Goal: Information Seeking & Learning: Find contact information

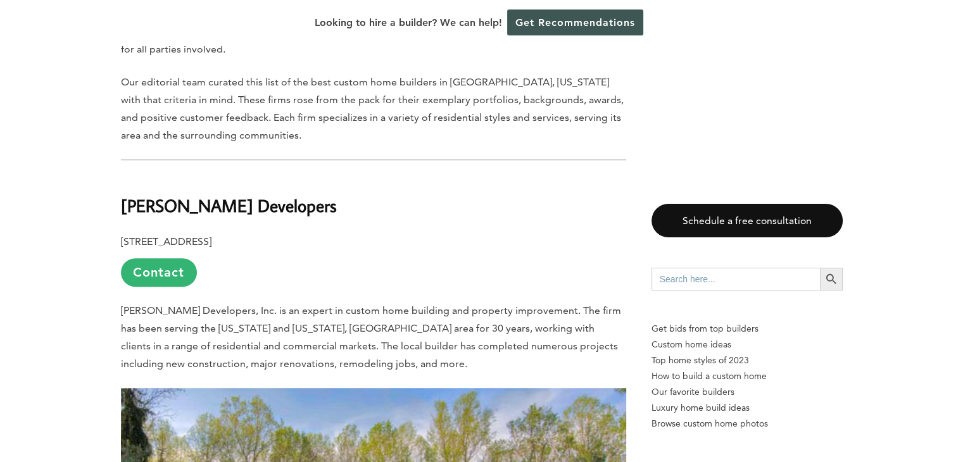
scroll to position [747, 0]
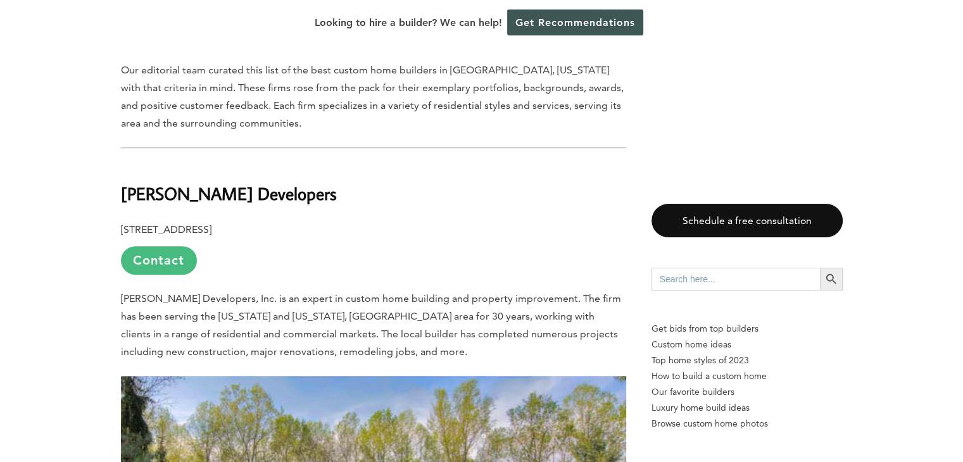
click at [162, 246] on link "Contact" at bounding box center [159, 260] width 76 height 28
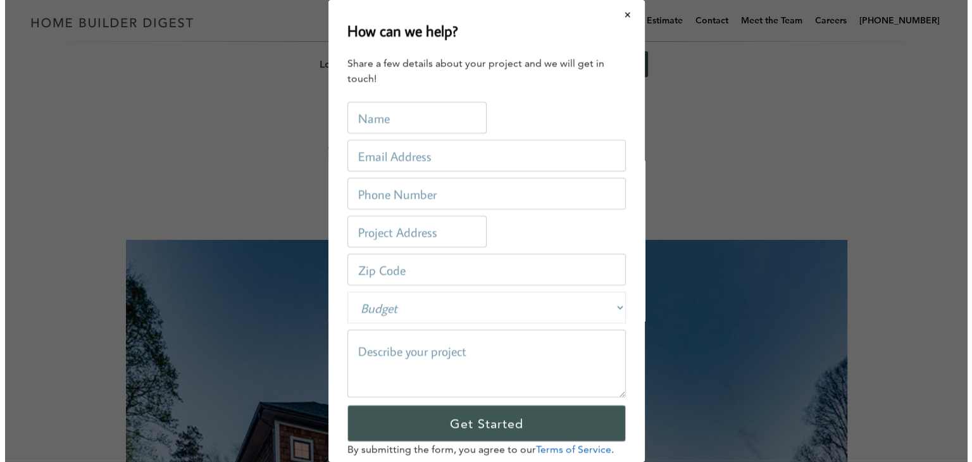
scroll to position [0, 0]
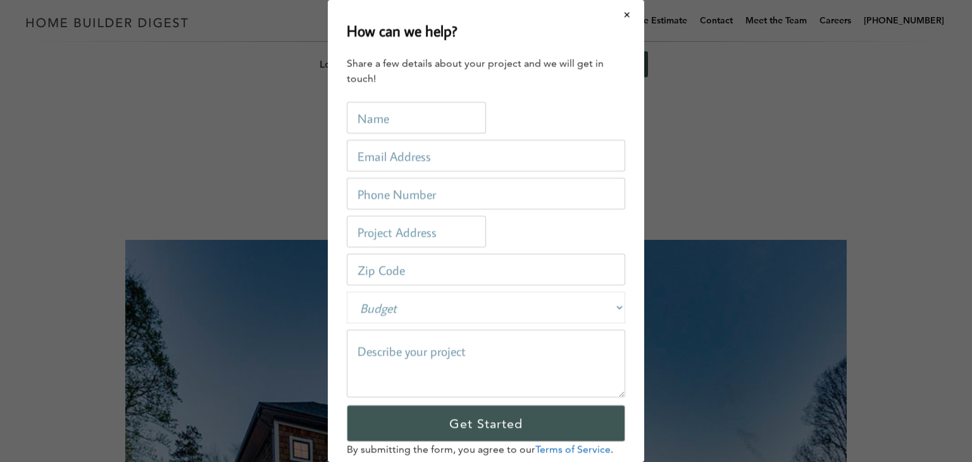
click at [422, 116] on input "text" at bounding box center [416, 118] width 139 height 32
type input "[PERSON_NAME]"
type input "[PERSON_NAME][EMAIL_ADDRESS][PERSON_NAME][DOMAIN_NAME]"
type input "[STREET_ADDRESS][PERSON_NAME]"
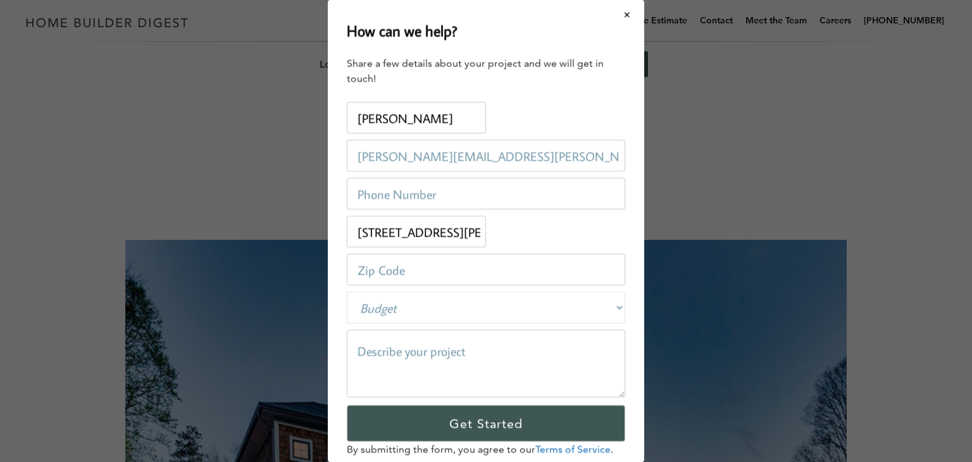
type input "22181"
click at [473, 232] on input "[STREET_ADDRESS][PERSON_NAME]" at bounding box center [416, 232] width 139 height 32
type input "2"
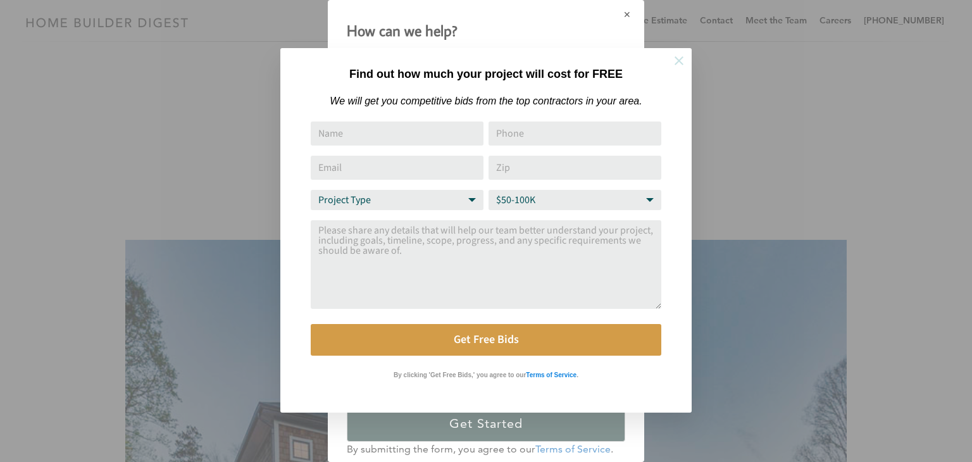
click at [676, 57] on icon at bounding box center [679, 60] width 9 height 9
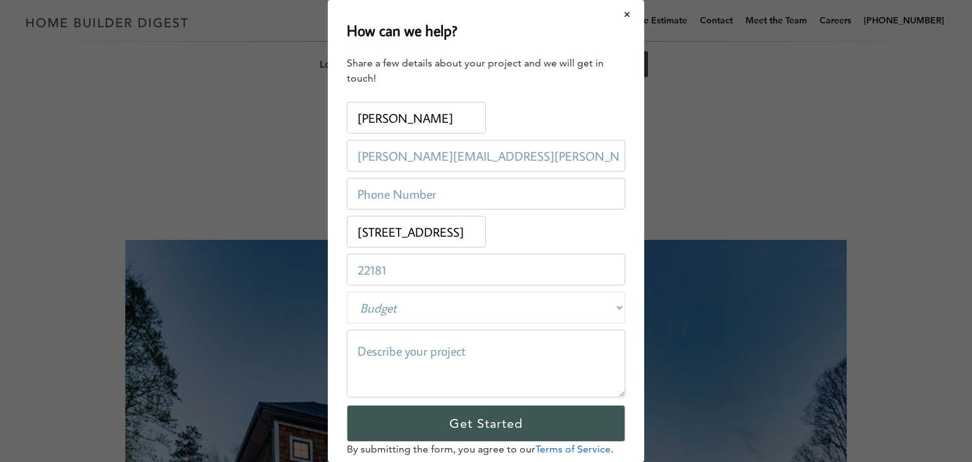
type input "[STREET_ADDRESS]"
click at [477, 360] on textarea at bounding box center [486, 364] width 278 height 68
click at [610, 309] on select "Budget Less than $100,000 $100,000-$250,000 $250,000-$500,000 $500,000-$1 Milli…" at bounding box center [486, 308] width 278 height 32
click at [421, 350] on textarea at bounding box center [486, 364] width 278 height 68
click at [416, 344] on textarea at bounding box center [486, 364] width 278 height 68
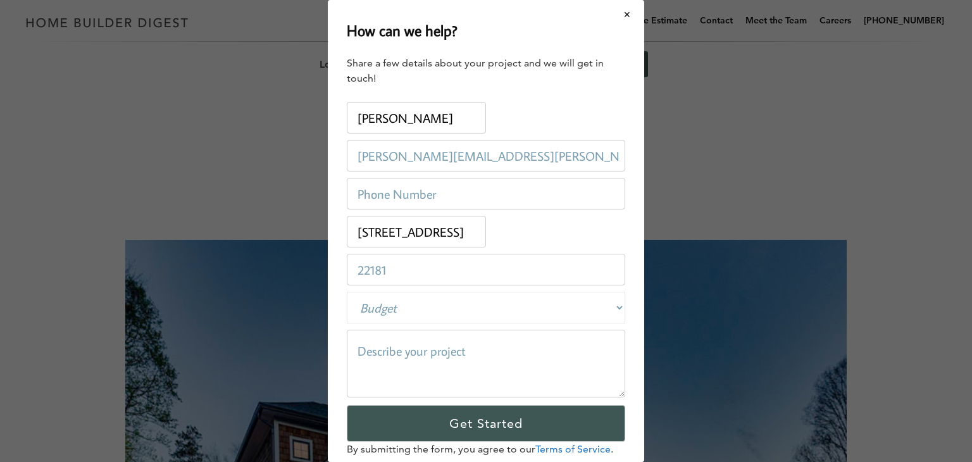
paste textarea "HI - Do you have any interest in purchasing my property at [STREET_ADDRESS]? Pl…"
type textarea "HI - Do you have any interest in purchasing my property at [STREET_ADDRESS]? Pl…"
click at [463, 193] on input "tel" at bounding box center [486, 194] width 278 height 32
type input "[PHONE_NUMBER]"
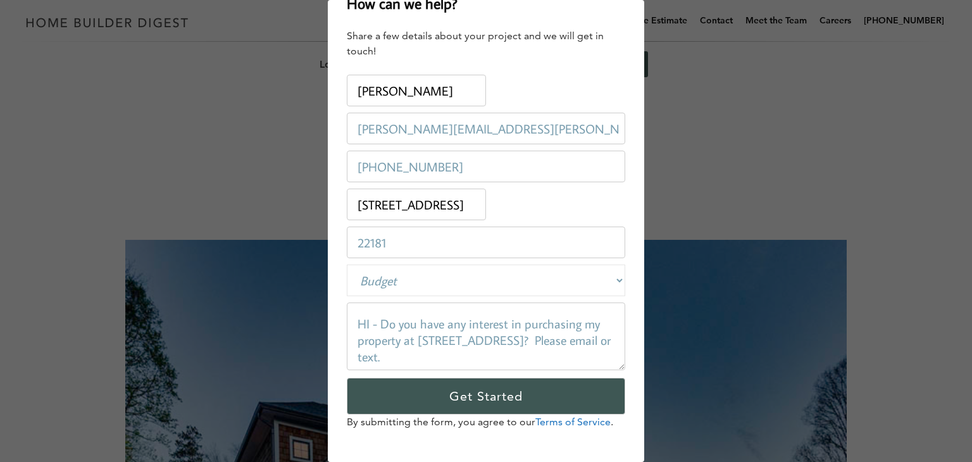
scroll to position [34, 0]
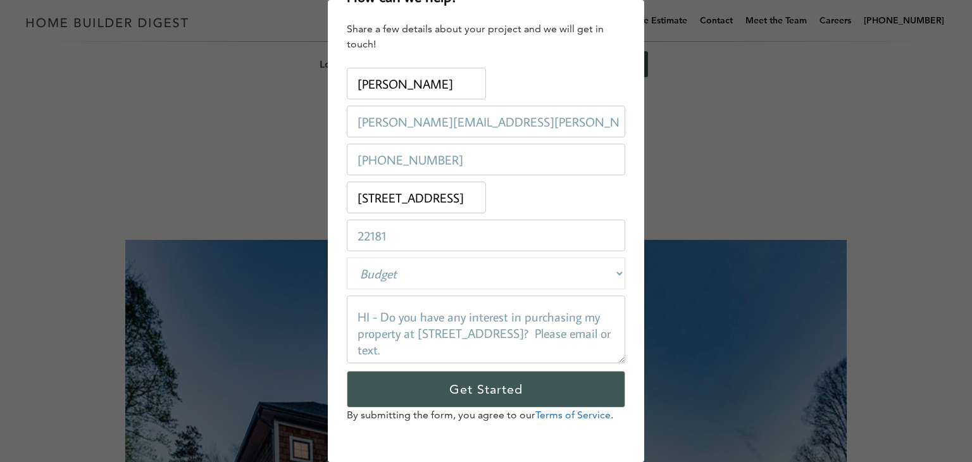
click at [521, 351] on textarea "HI - Do you have any interest in purchasing my property at [STREET_ADDRESS]? Pl…" at bounding box center [486, 330] width 278 height 68
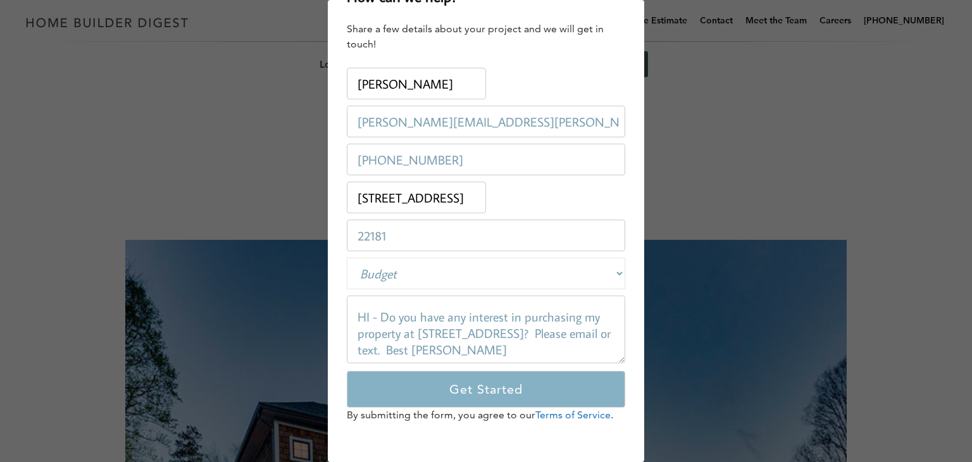
type textarea "HI - Do you have any interest in purchasing my property at [STREET_ADDRESS]? Pl…"
click at [474, 389] on input "Get Started" at bounding box center [486, 389] width 278 height 37
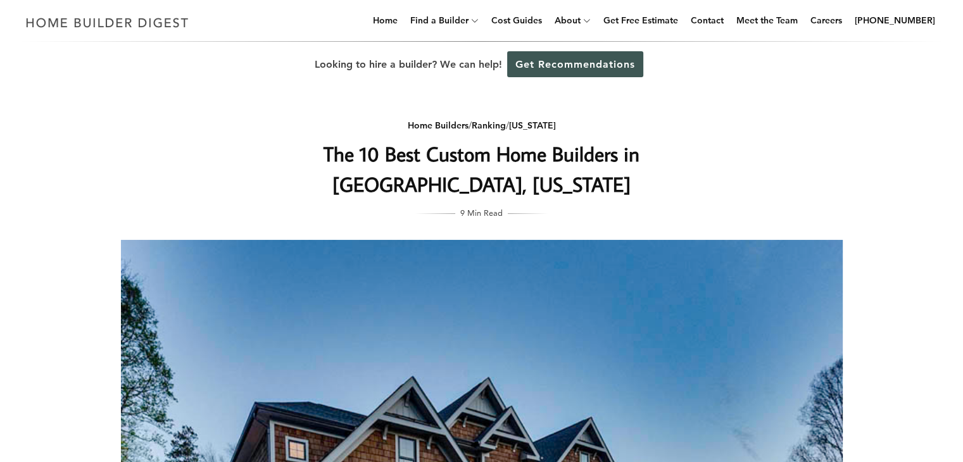
scroll to position [13, 0]
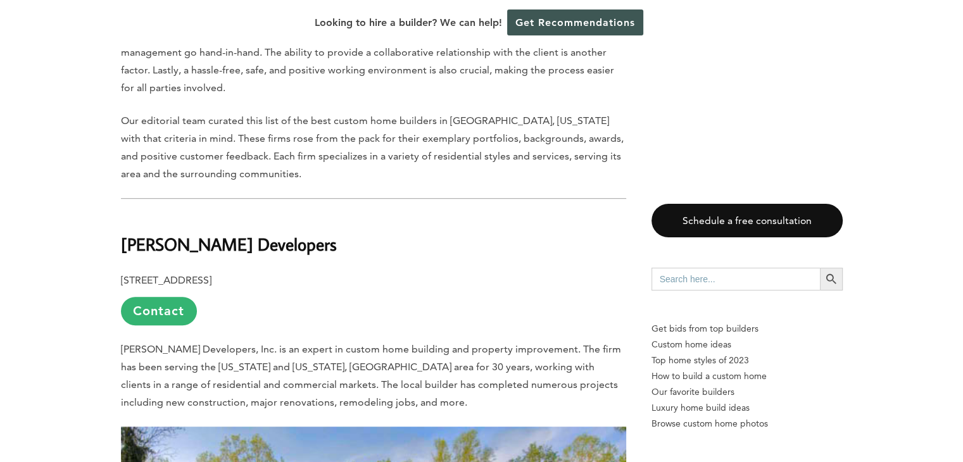
scroll to position [721, 0]
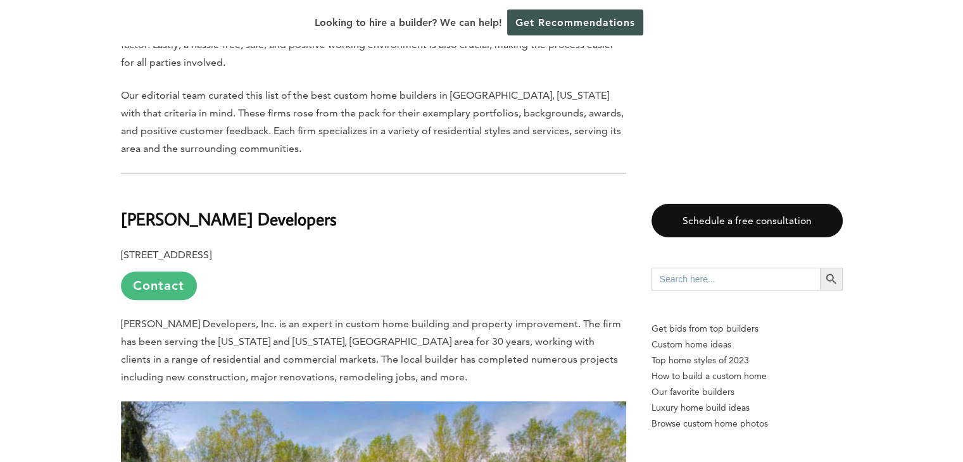
click at [165, 272] on link "Contact" at bounding box center [159, 286] width 76 height 28
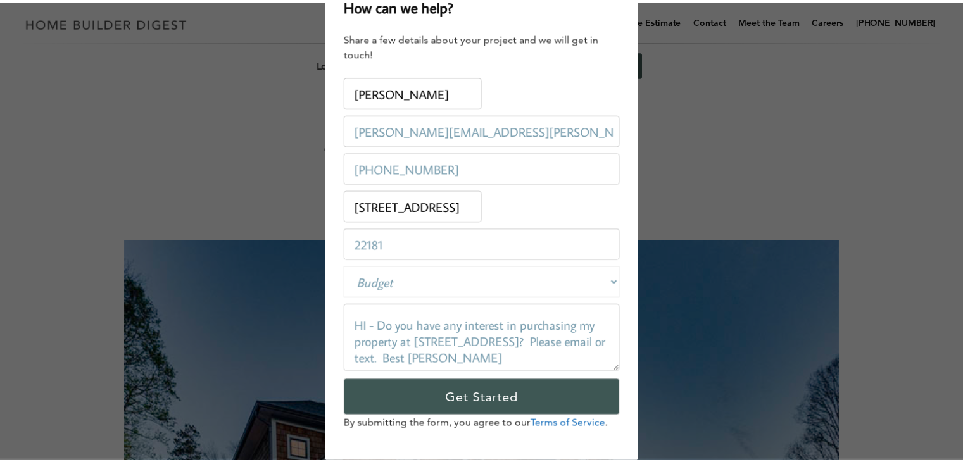
scroll to position [34, 0]
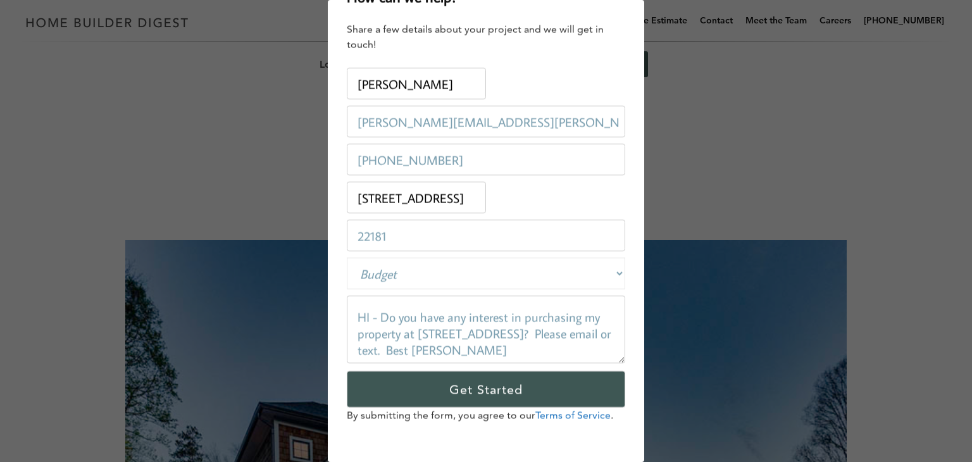
click at [764, 139] on div "How can we help? Share a few details about your project and we will get in touc…" at bounding box center [486, 231] width 972 height 462
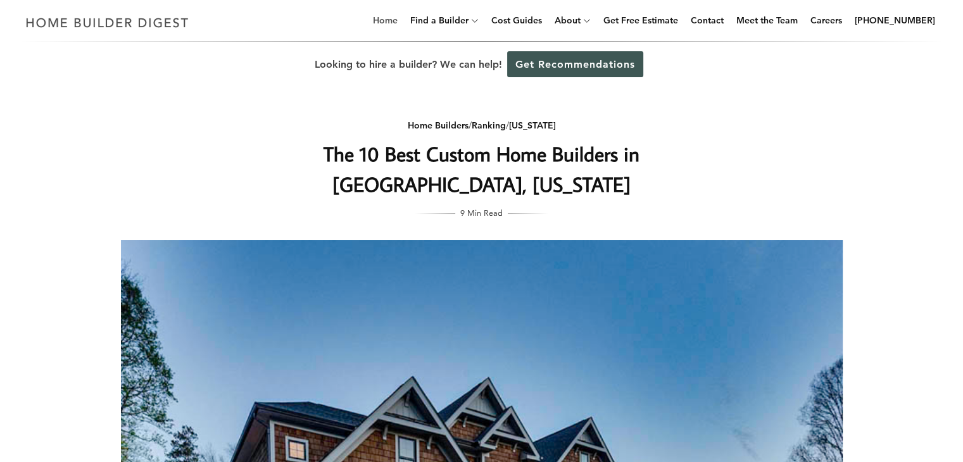
click at [403, 21] on link "Home" at bounding box center [385, 20] width 35 height 41
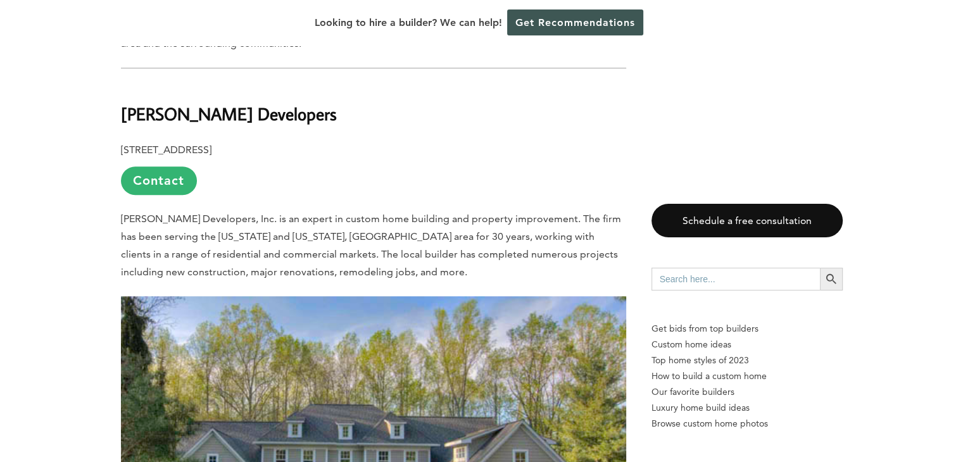
scroll to position [835, 0]
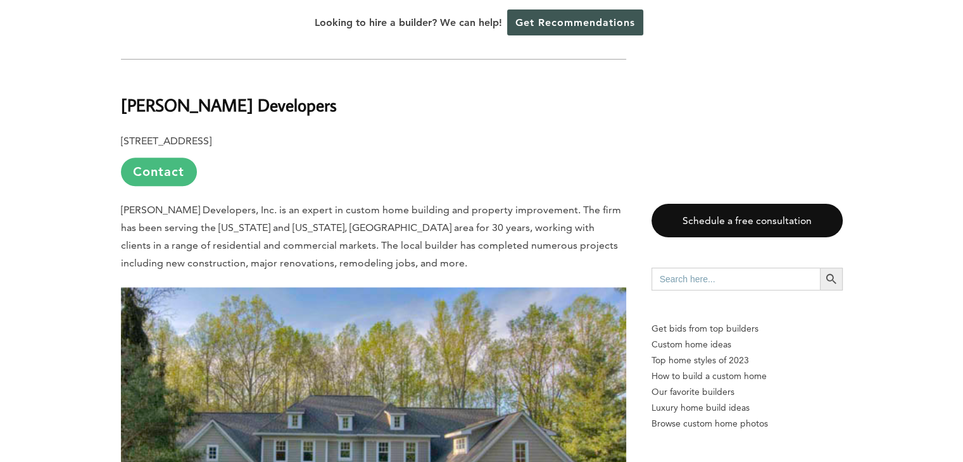
click at [165, 158] on link "Contact" at bounding box center [159, 172] width 76 height 28
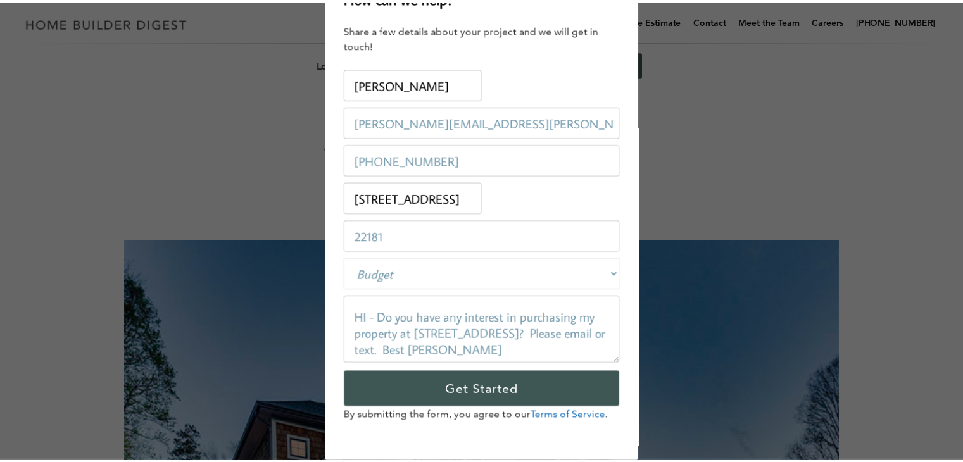
scroll to position [0, 0]
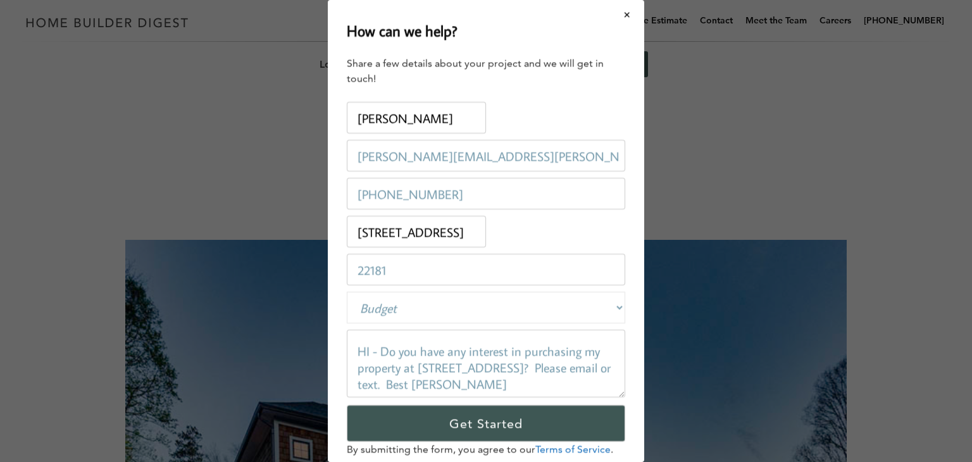
click at [155, 144] on div "How can we help? Share a few details about your project and we will get in touc…" at bounding box center [486, 231] width 972 height 462
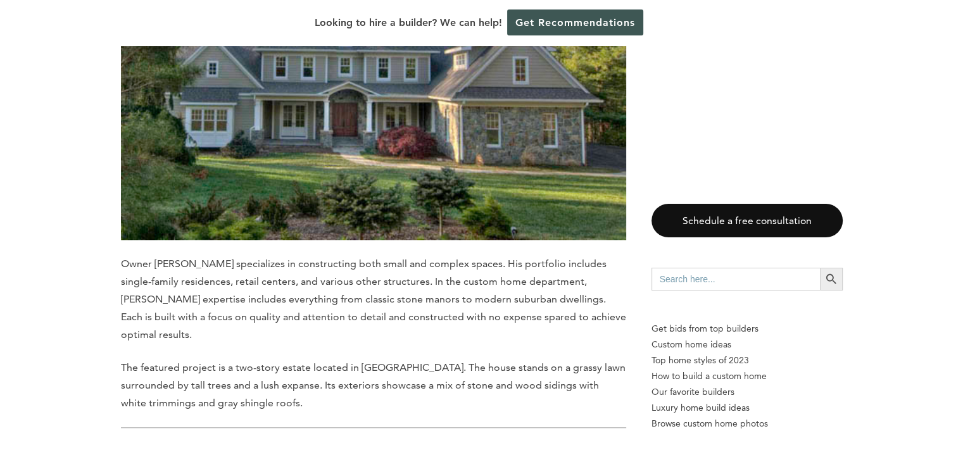
scroll to position [1240, 0]
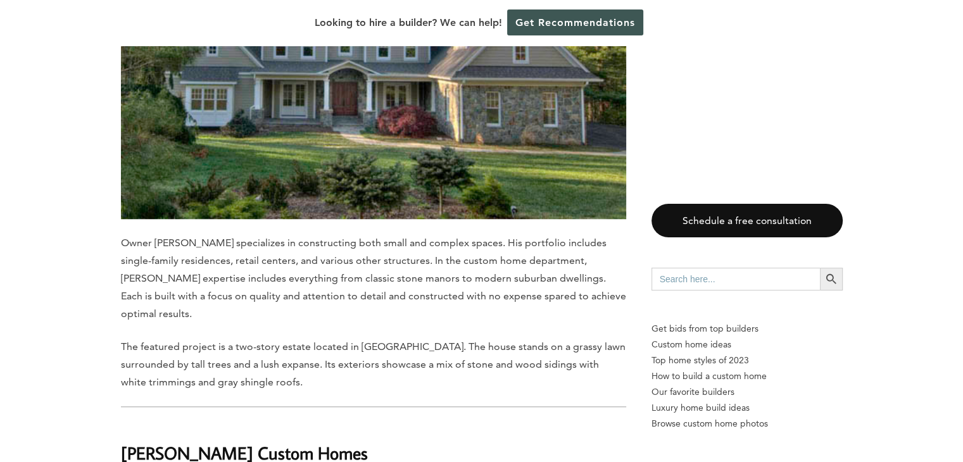
click at [249, 114] on img at bounding box center [373, 50] width 505 height 337
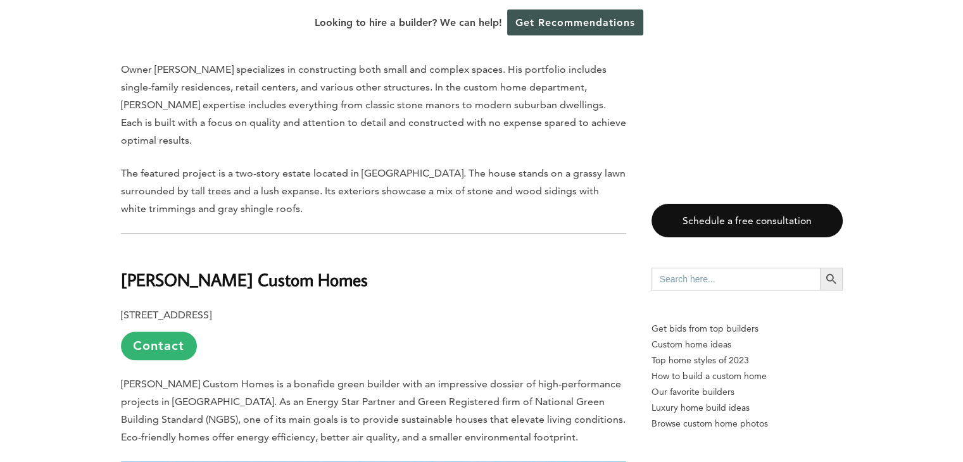
scroll to position [1468, 0]
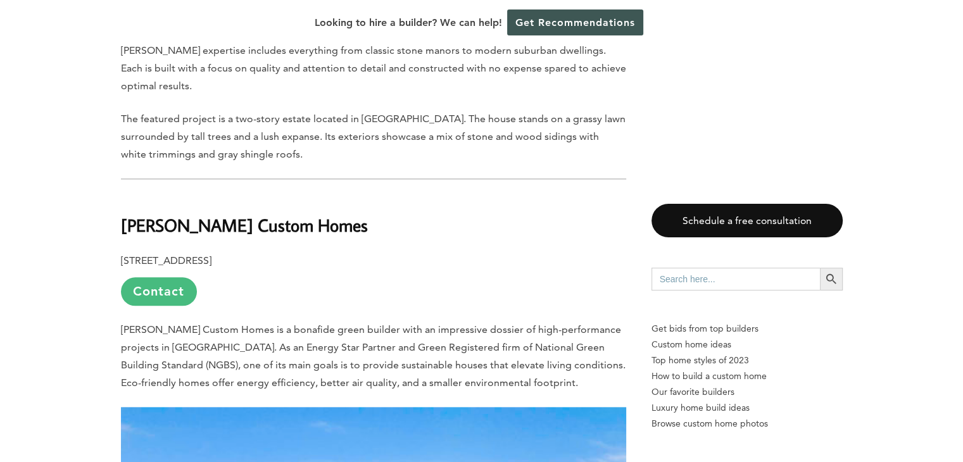
click at [170, 277] on link "Contact" at bounding box center [159, 291] width 76 height 28
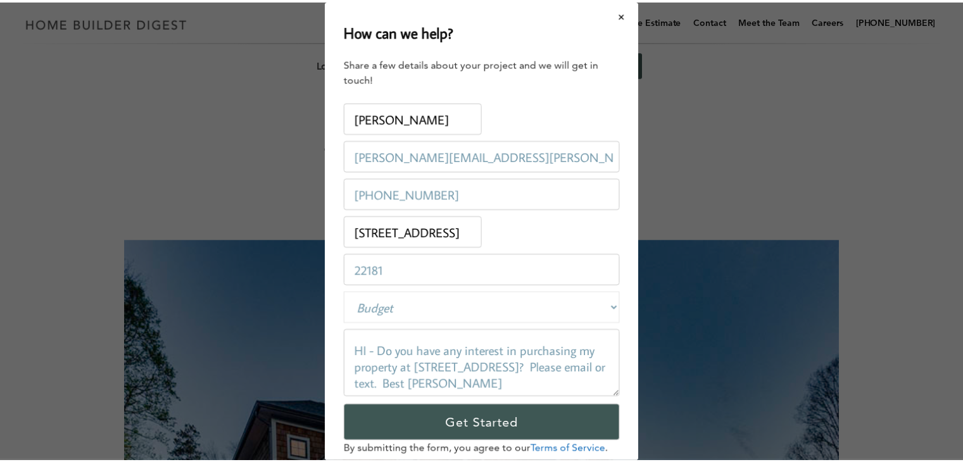
scroll to position [34, 0]
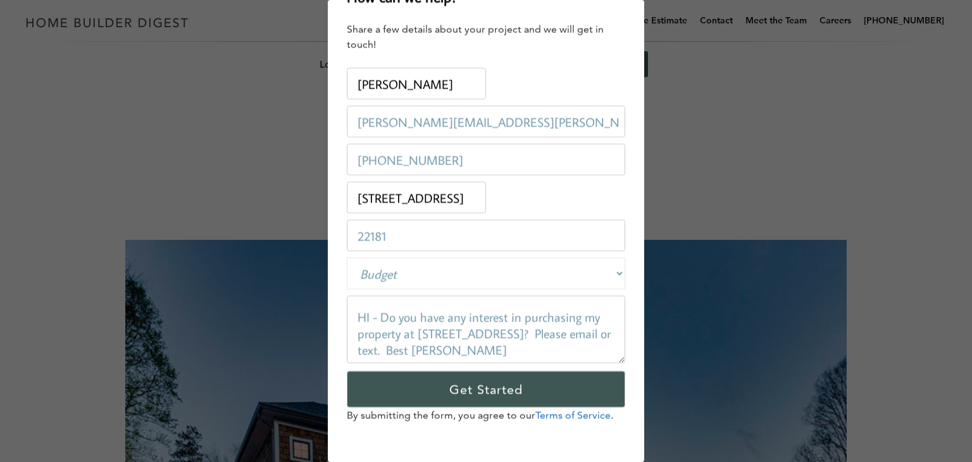
click at [792, 157] on div "How can we help? Share a few details about your project and we will get in touc…" at bounding box center [486, 231] width 972 height 462
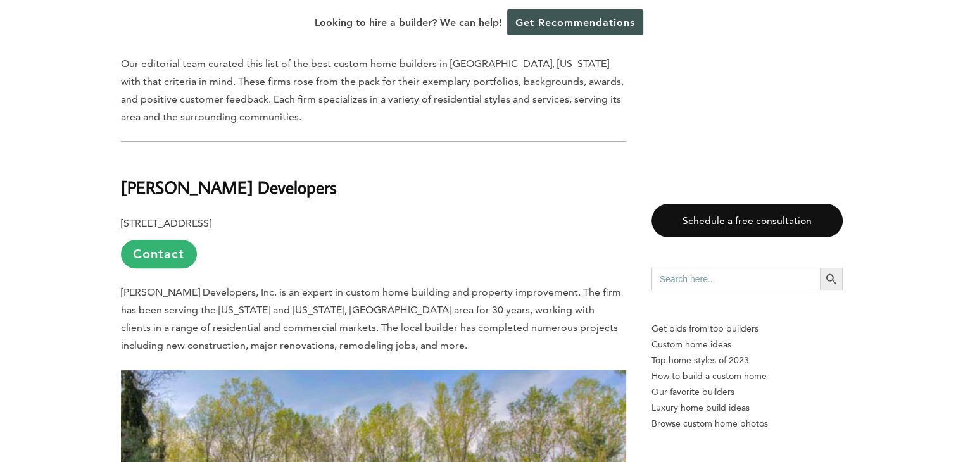
scroll to position [801, 0]
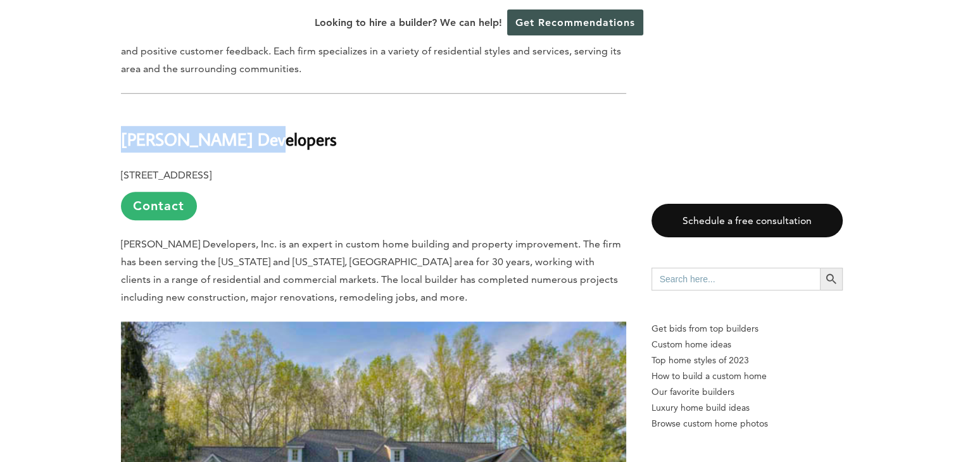
drag, startPoint x: 121, startPoint y: 112, endPoint x: 248, endPoint y: 122, distance: 127.6
click at [248, 122] on h2 "[PERSON_NAME] Developers" at bounding box center [373, 131] width 505 height 44
copy b "[PERSON_NAME] Developers"
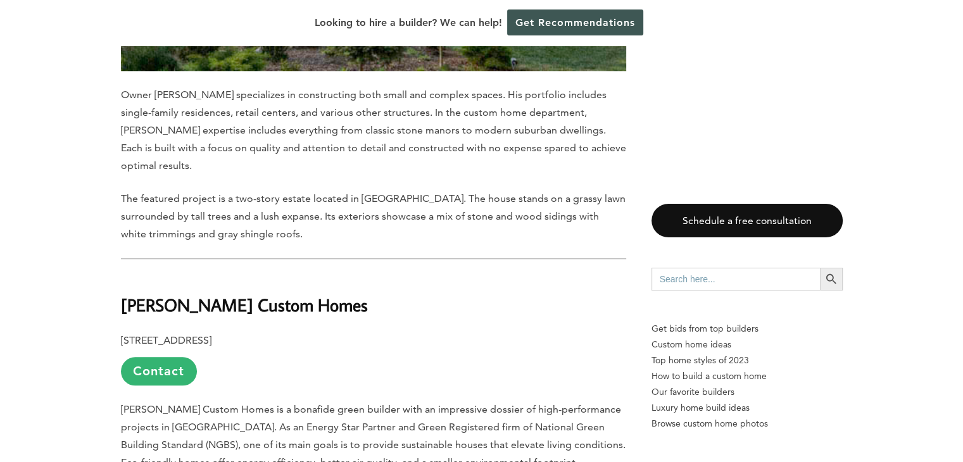
scroll to position [1409, 0]
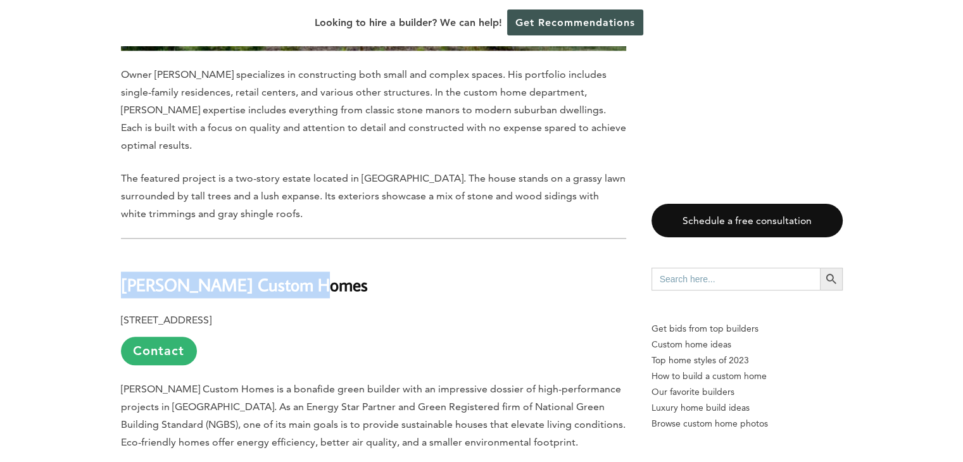
drag, startPoint x: 118, startPoint y: 237, endPoint x: 296, endPoint y: 244, distance: 178.0
copy b "[PERSON_NAME] Custom Homes"
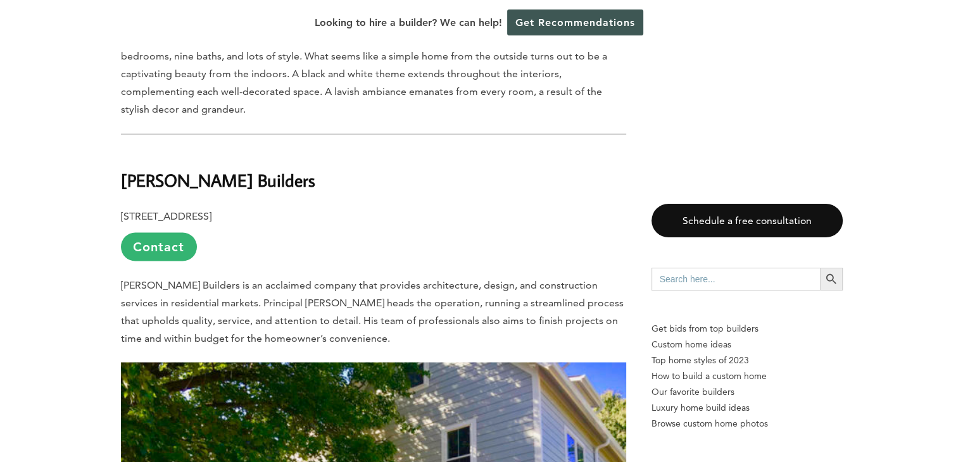
scroll to position [2320, 0]
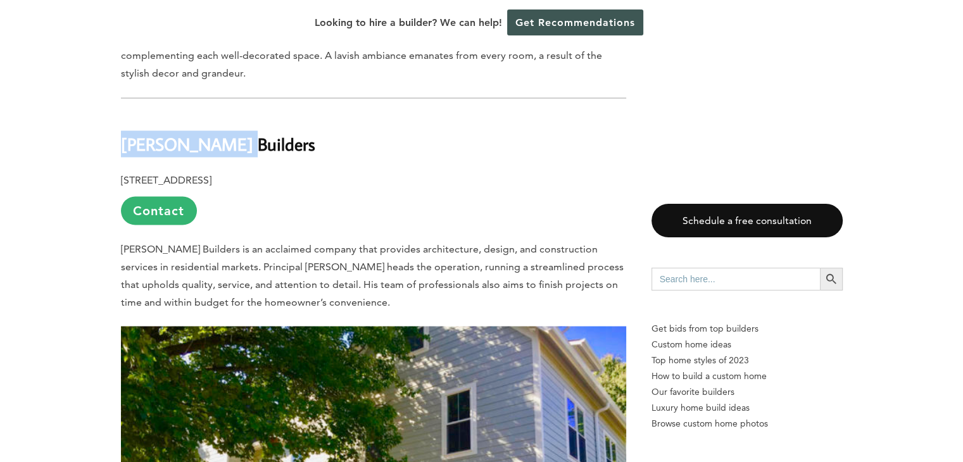
drag, startPoint x: 123, startPoint y: 92, endPoint x: 229, endPoint y: 92, distance: 106.3
click at [229, 113] on h2 "[PERSON_NAME] Builders" at bounding box center [373, 135] width 505 height 44
copy b "[PERSON_NAME] Builders"
